Goal: Communication & Community: Share content

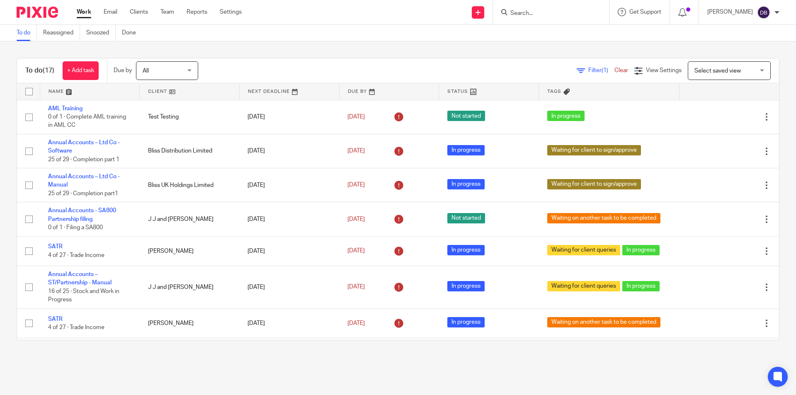
click at [554, 12] on input "Search" at bounding box center [547, 13] width 75 height 7
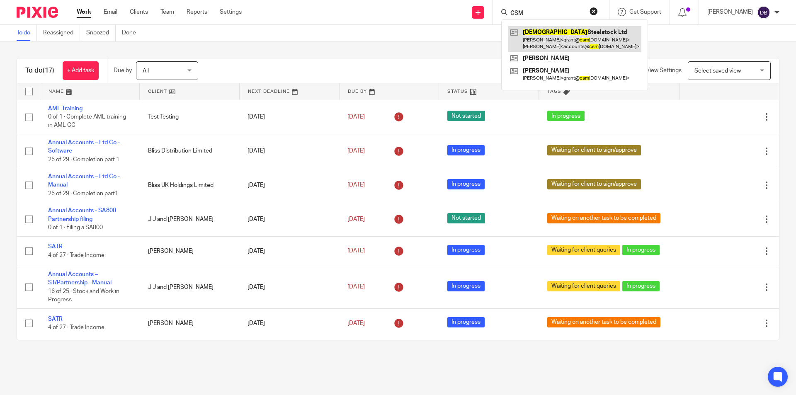
type input "CSM"
click at [304, 5] on div "Send new email Create task Add client Request signature CSM Csm Steelstock Ltd …" at bounding box center [525, 12] width 542 height 24
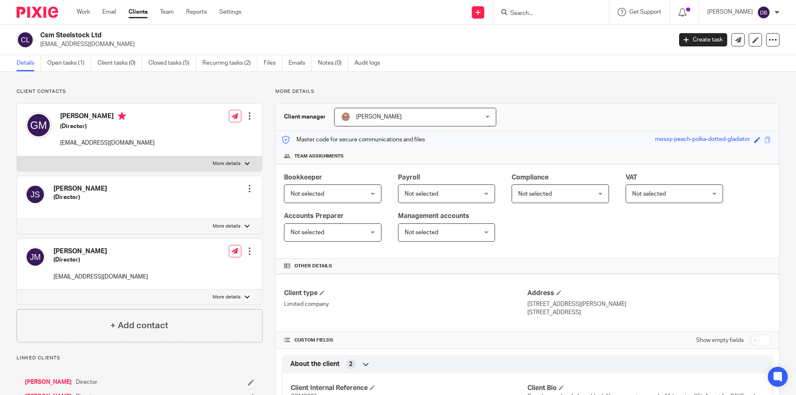
click at [250, 251] on div at bounding box center [250, 251] width 8 height 8
click at [523, 13] on input "Search" at bounding box center [547, 13] width 75 height 7
click at [297, 63] on link "Emails" at bounding box center [300, 63] width 23 height 16
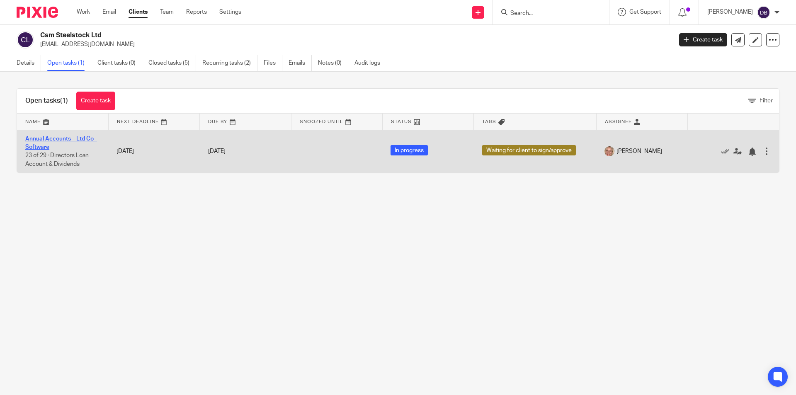
click at [73, 139] on link "Annual Accounts – Ltd Co - Software" at bounding box center [61, 143] width 72 height 14
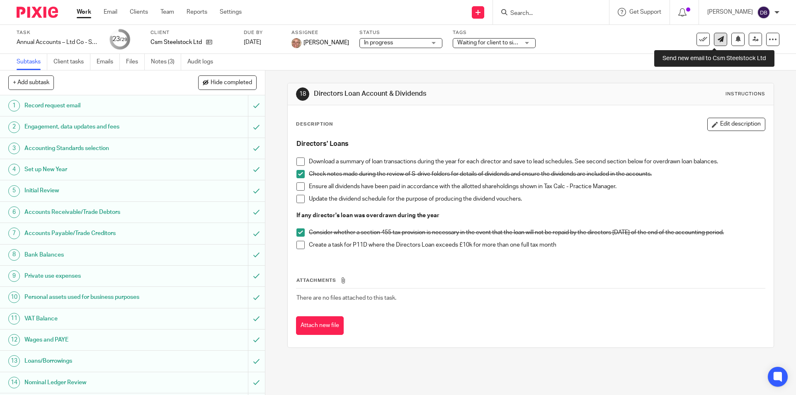
click at [715, 43] on link at bounding box center [720, 39] width 13 height 13
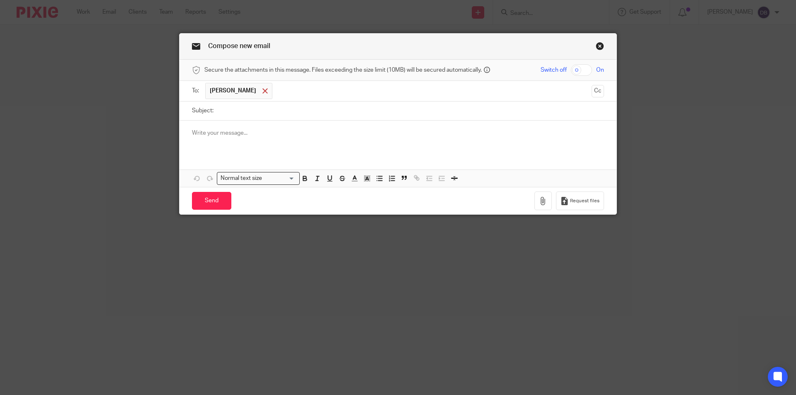
click at [263, 92] on span at bounding box center [265, 90] width 5 height 5
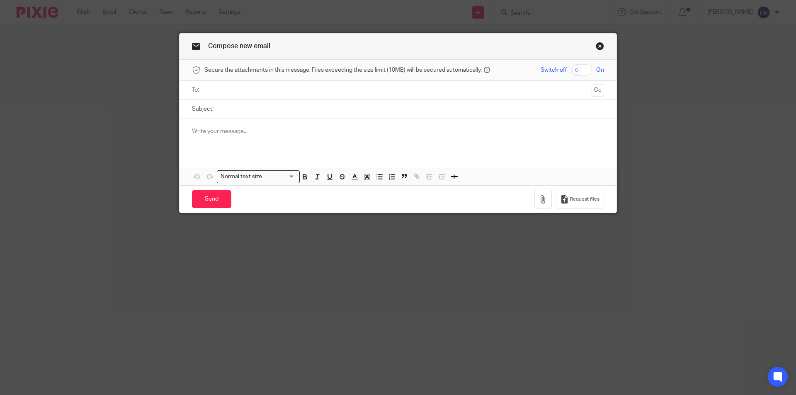
click at [251, 92] on input "text" at bounding box center [397, 90] width 381 height 10
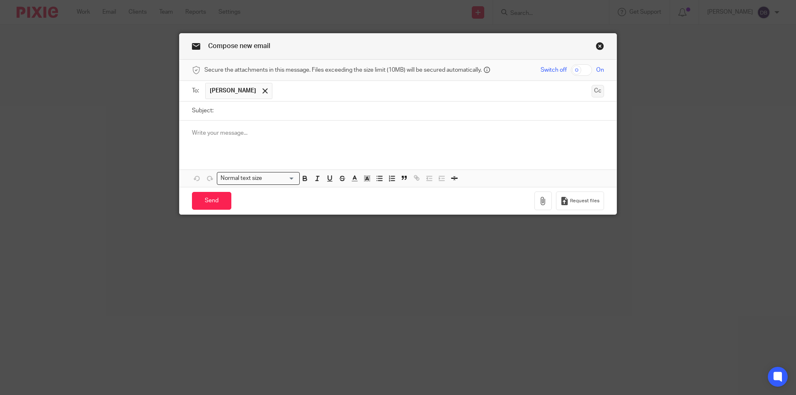
click at [594, 91] on button "Cc" at bounding box center [598, 91] width 12 height 12
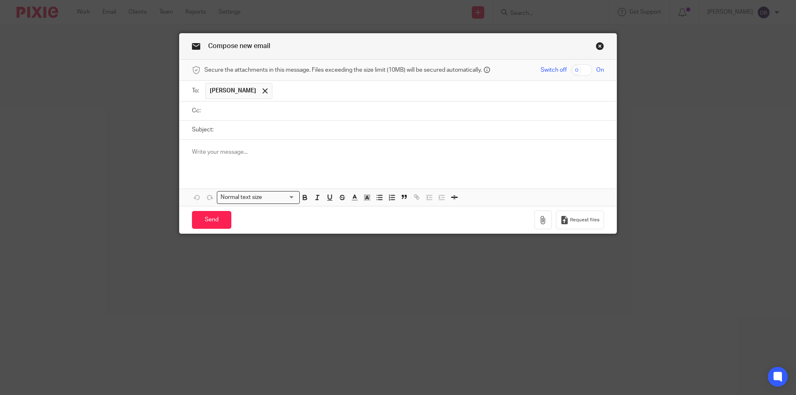
click at [272, 114] on input "text" at bounding box center [404, 111] width 394 height 10
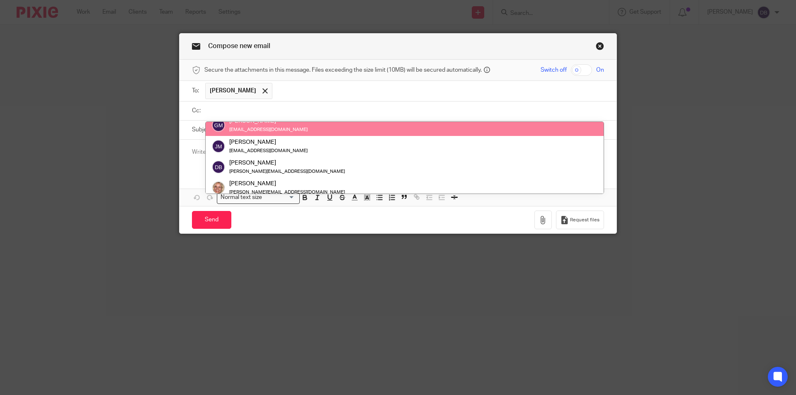
scroll to position [55, 0]
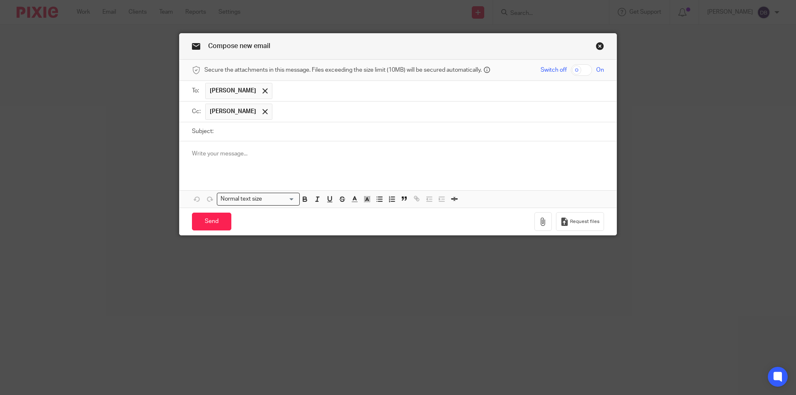
click at [228, 133] on input "Subject:" at bounding box center [411, 131] width 387 height 19
type input "CSM Steelstock Ltd Draft Accounts YE 31/12/24"
click at [197, 156] on p at bounding box center [398, 154] width 412 height 8
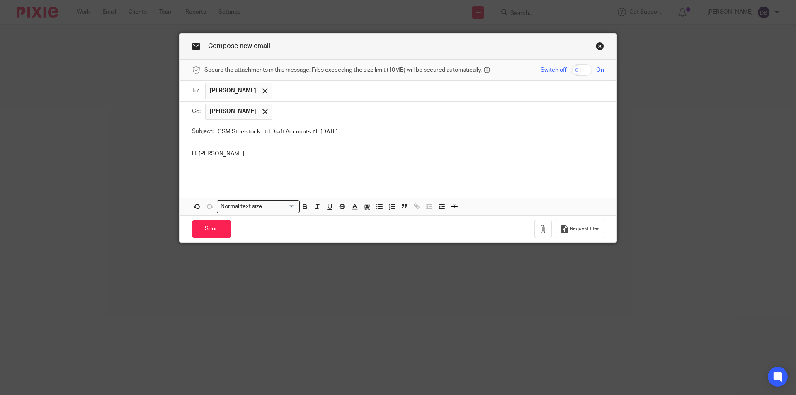
click at [228, 155] on p "Hi Jo" at bounding box center [398, 154] width 412 height 8
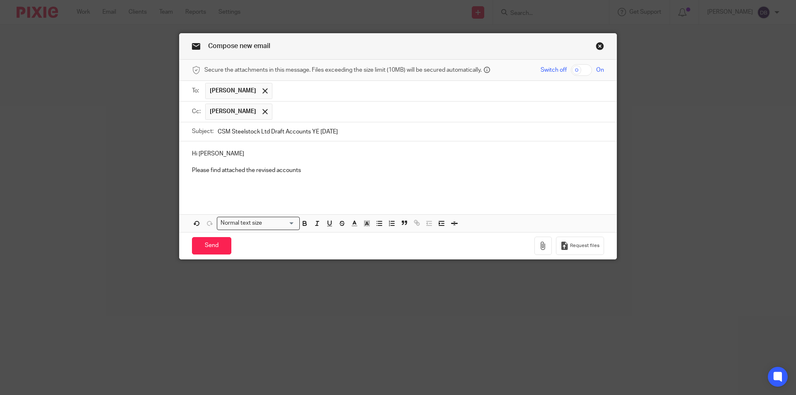
click at [267, 133] on input "CSM Steelstock Ltd Draft Accounts YE 31/12/24" at bounding box center [411, 131] width 387 height 19
type input "CSM Steelstock Ltd - Draft Accounts YE 31/12/24"
click at [309, 172] on p "Please find attached the revised accounts" at bounding box center [398, 170] width 412 height 8
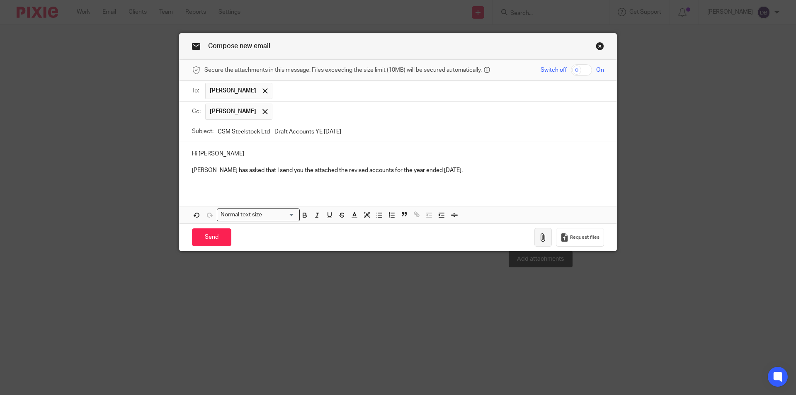
click at [540, 234] on icon "button" at bounding box center [543, 238] width 8 height 8
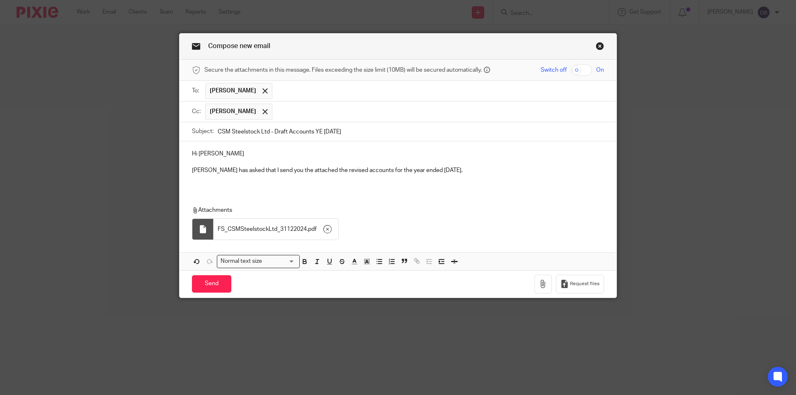
click at [188, 172] on div "Hi Jo Suzanne has asked that I send you the attached the revised accounts for t…" at bounding box center [398, 165] width 437 height 48
click at [210, 284] on input "Send" at bounding box center [211, 284] width 39 height 18
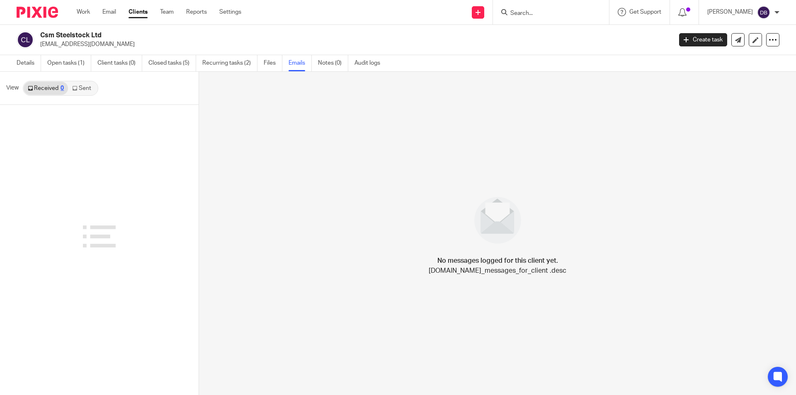
click at [79, 86] on link "Sent" at bounding box center [82, 88] width 29 height 13
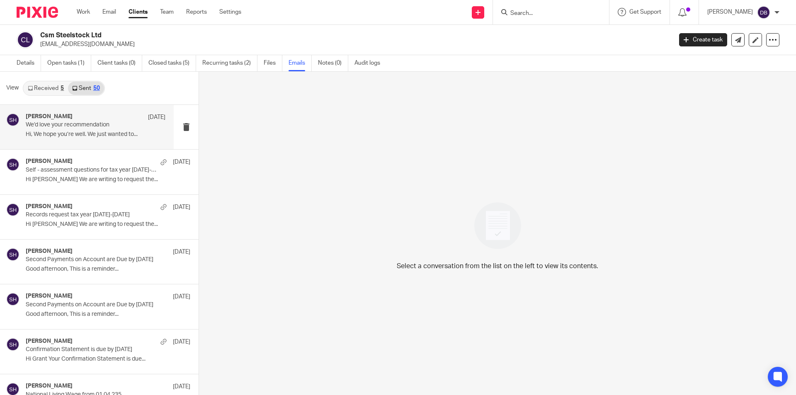
click at [84, 126] on p "We’d love your recommendation" at bounding box center [82, 125] width 112 height 7
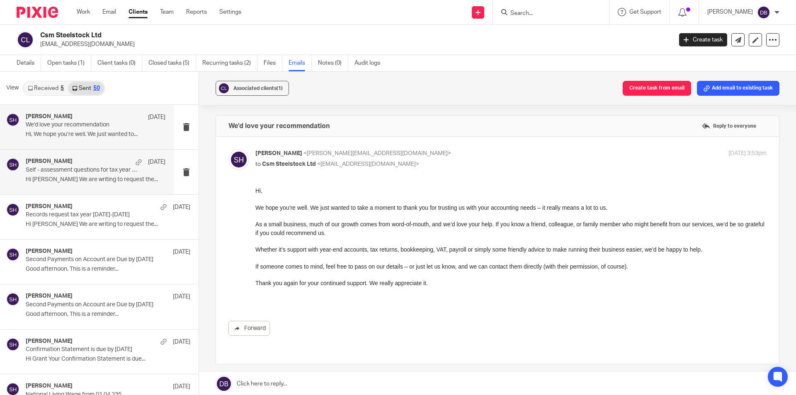
click at [85, 173] on p "Self - assessment questions for tax year [DATE]-[DATE]" at bounding box center [82, 170] width 112 height 7
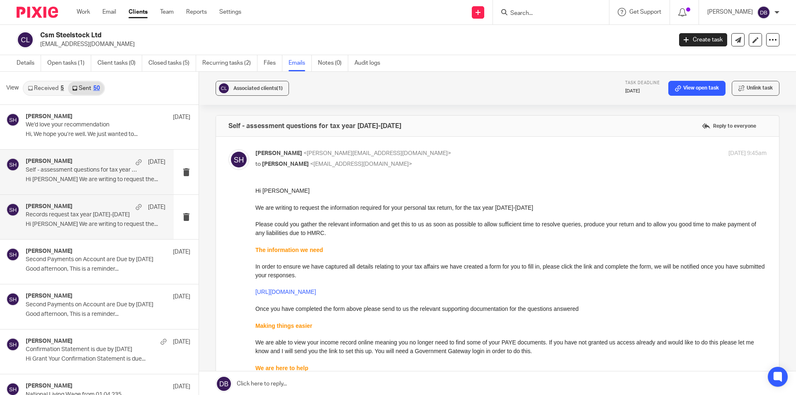
click at [81, 226] on p "Hi Grant We are writing to request the..." at bounding box center [96, 224] width 140 height 7
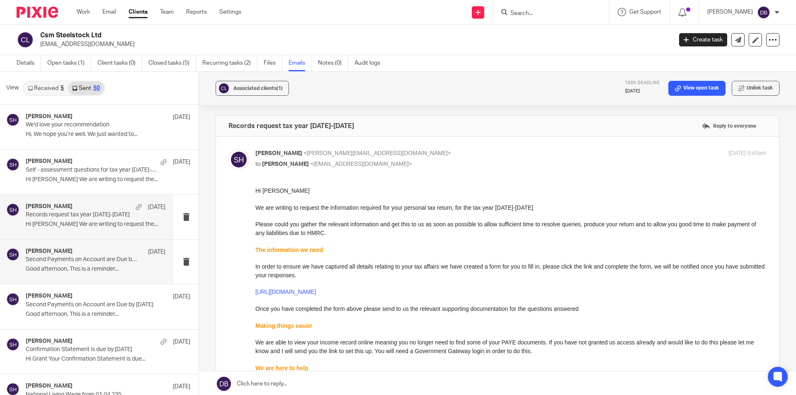
click at [78, 256] on div "Sarah Holmes 15 Jul" at bounding box center [96, 252] width 140 height 8
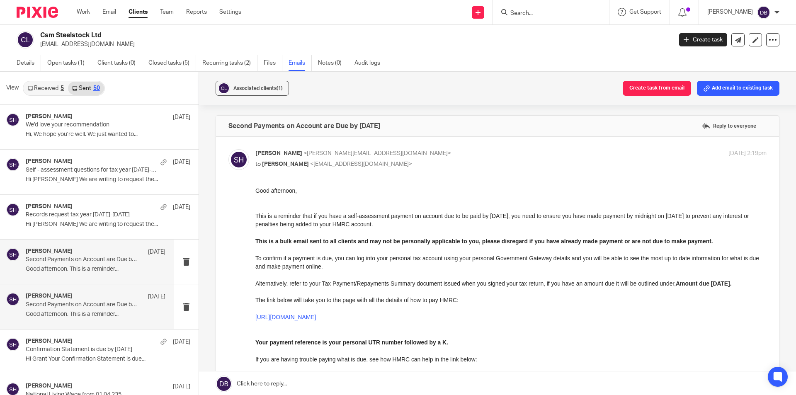
click at [80, 310] on div "Sarah Holmes 15 Jul Second Payments on Account are Due by 31st July 2025 Good a…" at bounding box center [96, 307] width 140 height 28
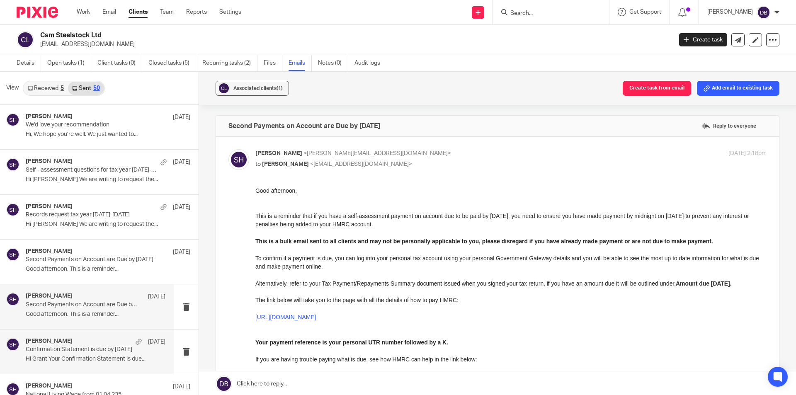
click at [75, 348] on p "Confirmation Statement is due by 4 Jun 2025" at bounding box center [82, 349] width 112 height 7
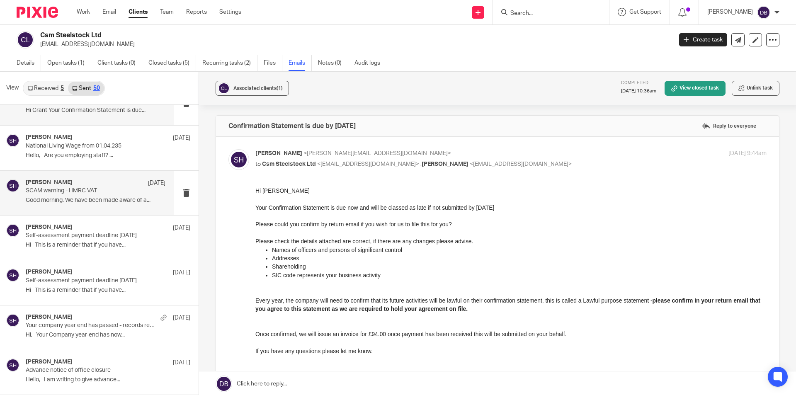
scroll to position [263, 0]
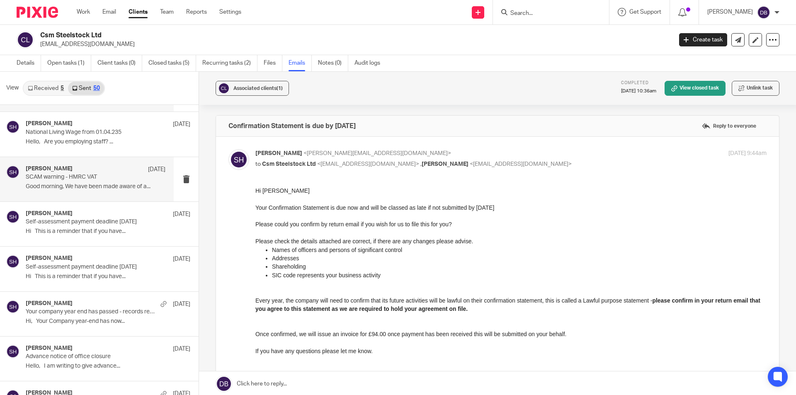
click at [100, 180] on p "SCAM warning - HMRC VAT" at bounding box center [82, 177] width 112 height 7
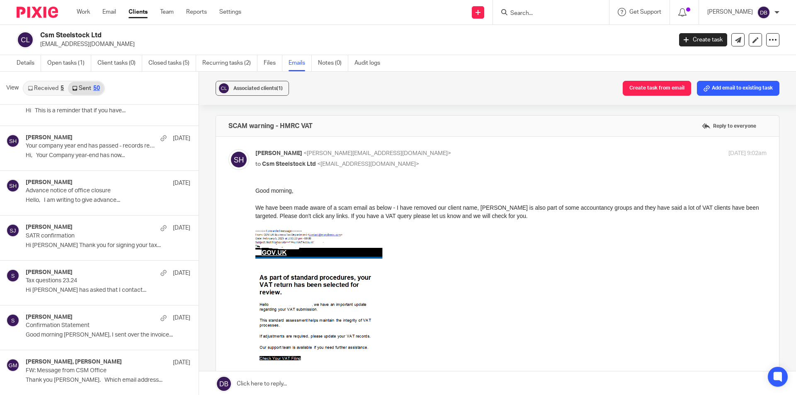
scroll to position [470, 0]
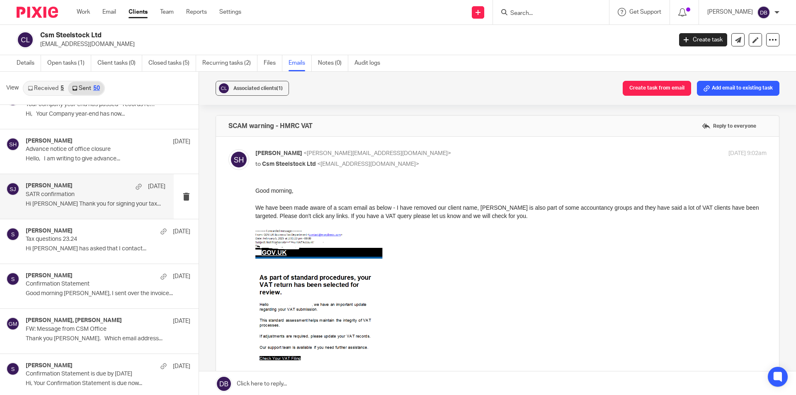
click at [73, 187] on div "Suzanne Jones 23 Sep" at bounding box center [96, 186] width 140 height 8
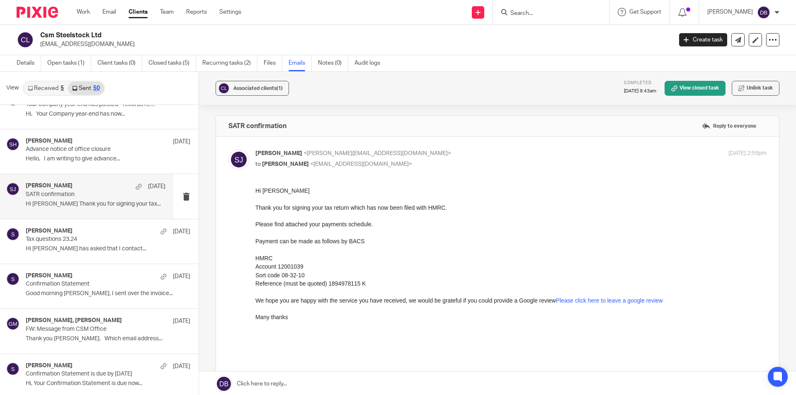
scroll to position [0, 0]
click at [534, 6] on div at bounding box center [551, 12] width 116 height 24
click at [527, 10] on input "Search" at bounding box center [547, 13] width 75 height 7
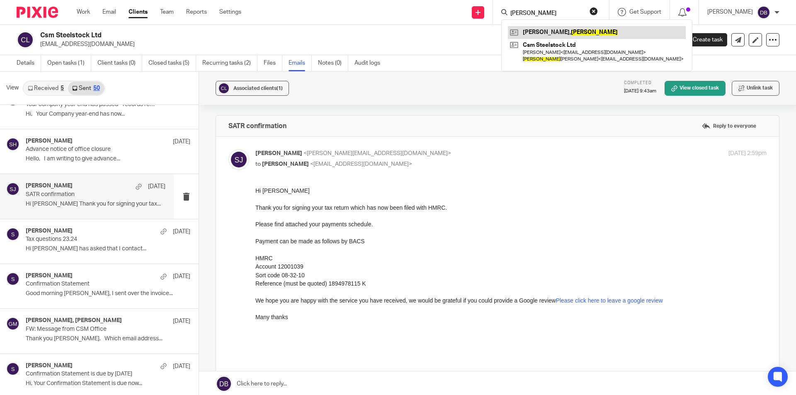
type input "Joanne"
click at [530, 30] on link at bounding box center [597, 32] width 178 height 12
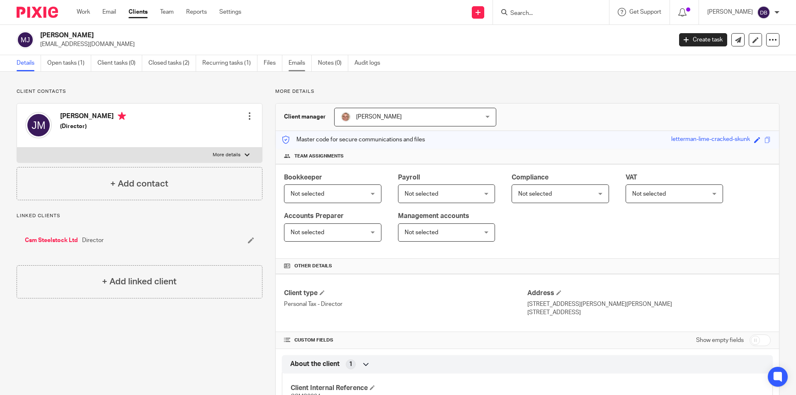
click at [296, 63] on link "Emails" at bounding box center [300, 63] width 23 height 16
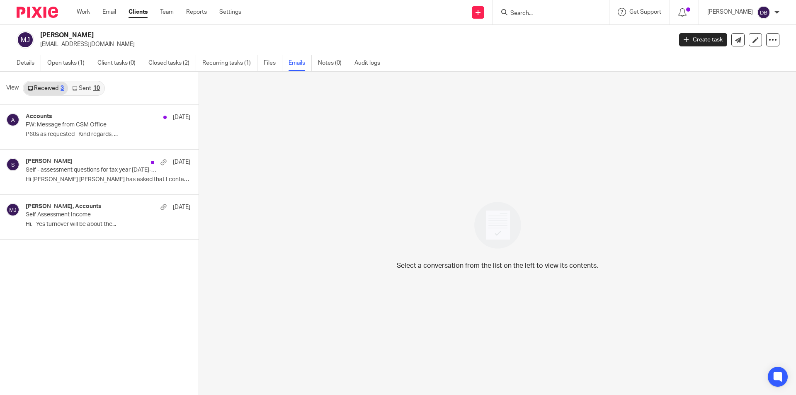
click at [89, 85] on link "Sent 10" at bounding box center [86, 88] width 36 height 13
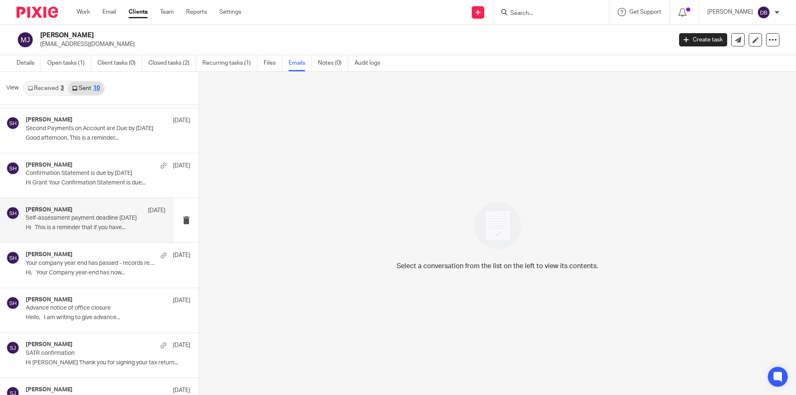
scroll to position [55, 0]
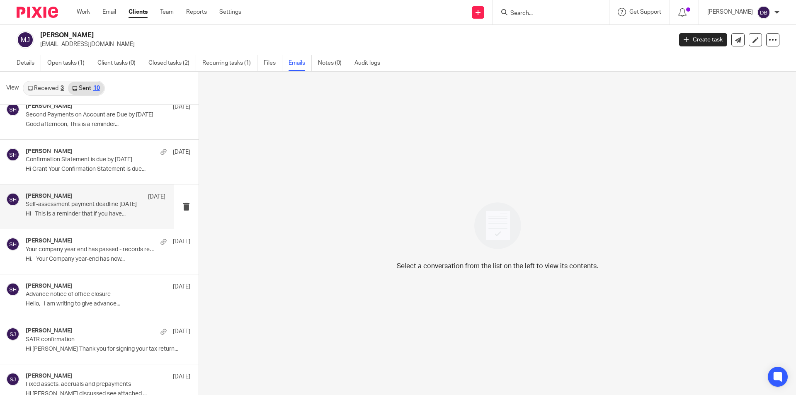
click at [91, 255] on div "Sarah Holmes 22 Jan Your company year end has passed - records request Hi, Your…" at bounding box center [108, 252] width 165 height 28
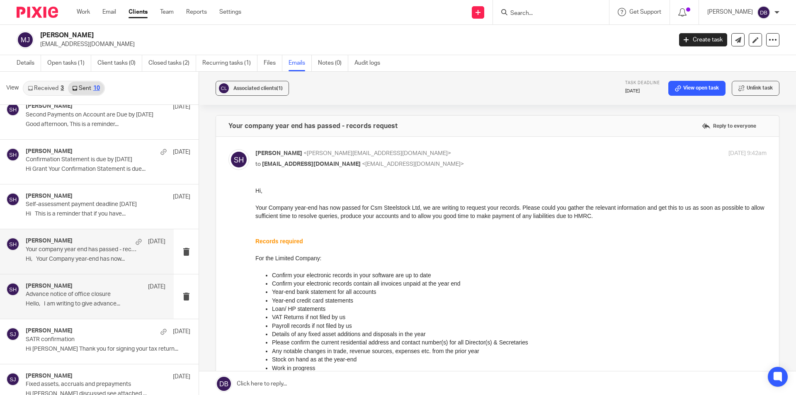
scroll to position [0, 0]
click at [80, 285] on div "Sarah Holmes 2 Dec" at bounding box center [96, 287] width 140 height 8
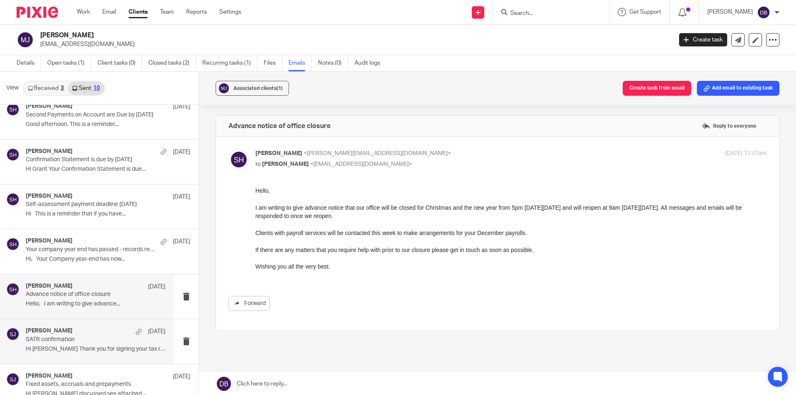
click at [71, 341] on p "SATR confirmation" at bounding box center [82, 339] width 112 height 7
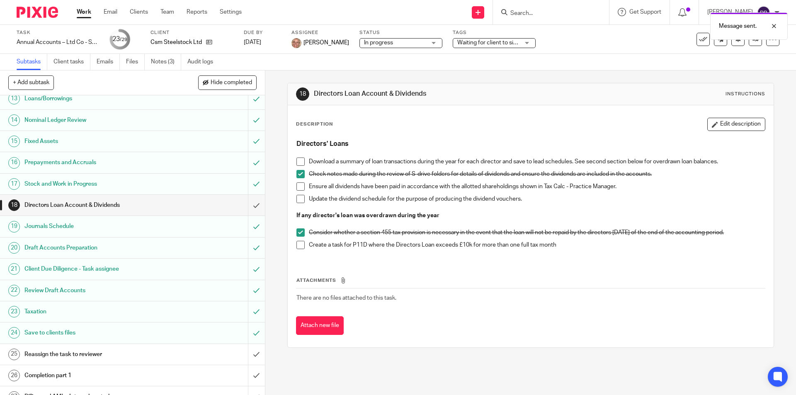
scroll to position [318, 0]
